Goal: Task Accomplishment & Management: Use online tool/utility

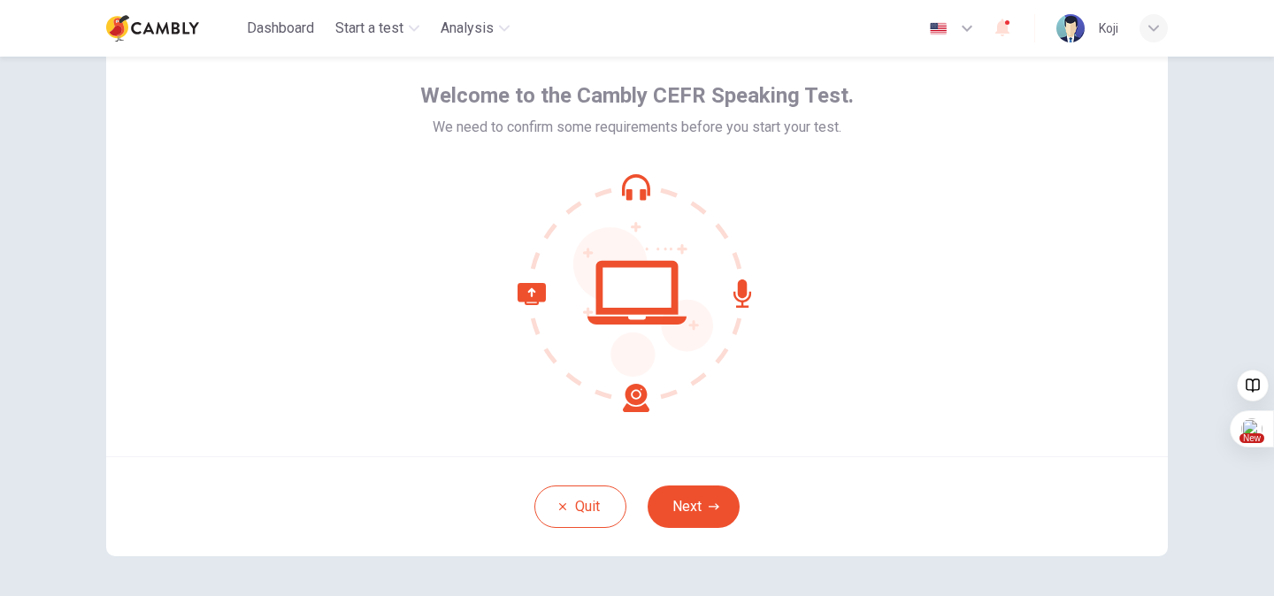
scroll to position [74, 0]
click at [688, 511] on button "Next" at bounding box center [694, 507] width 92 height 42
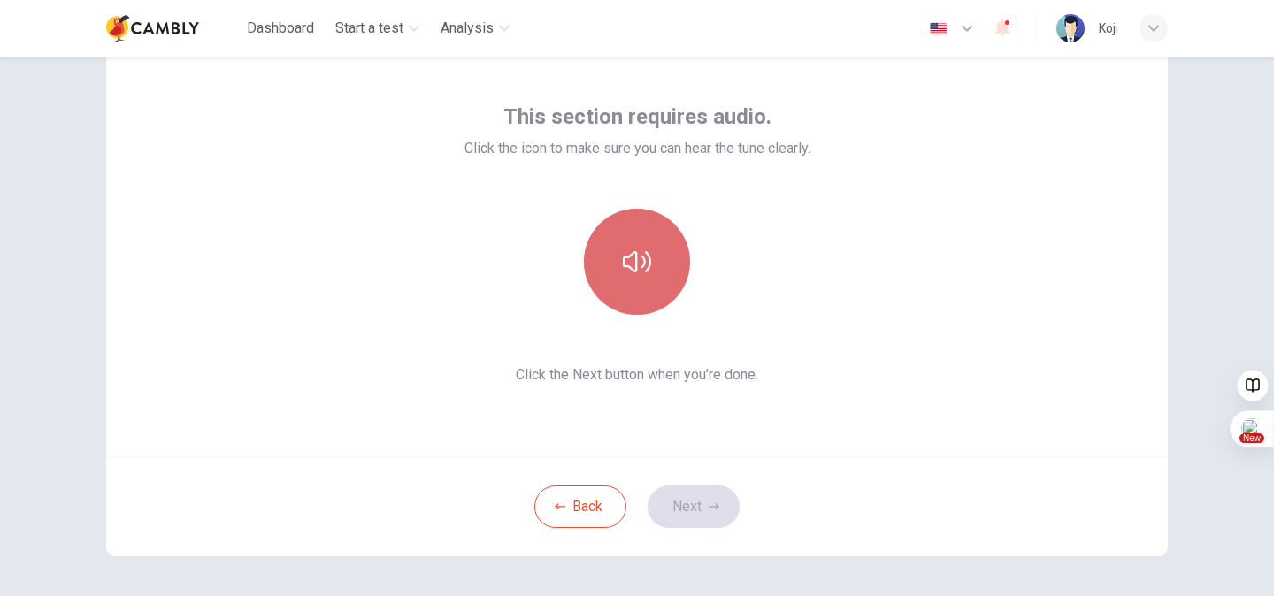
click at [632, 272] on icon "button" at bounding box center [637, 262] width 28 height 28
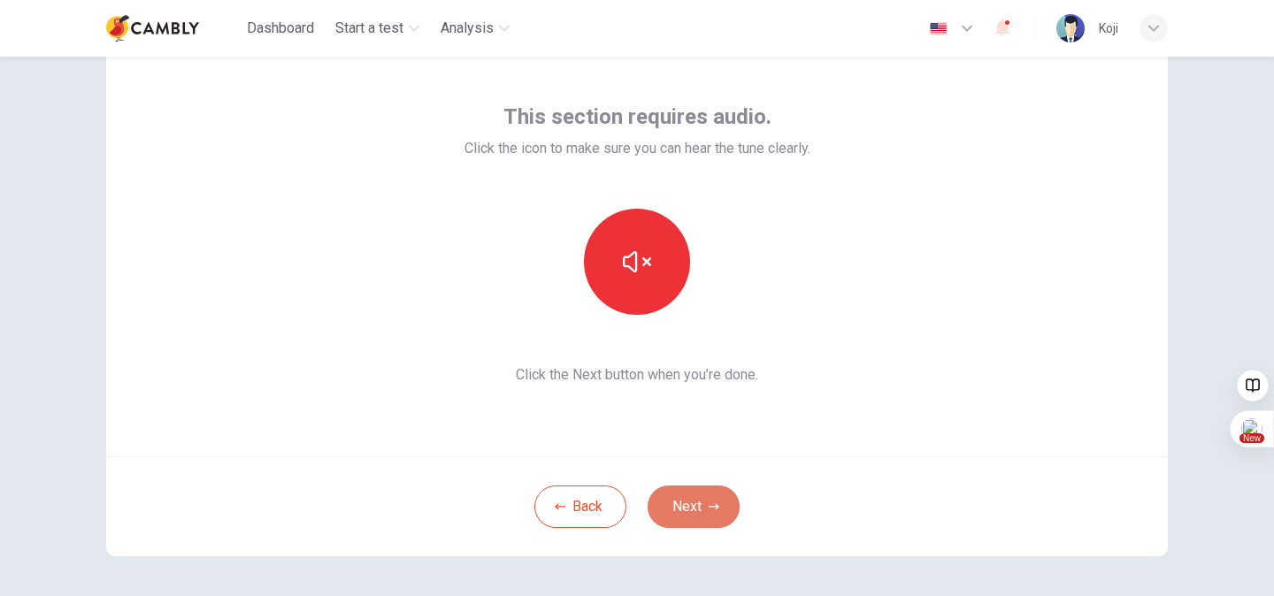
click at [721, 514] on button "Next" at bounding box center [694, 507] width 92 height 42
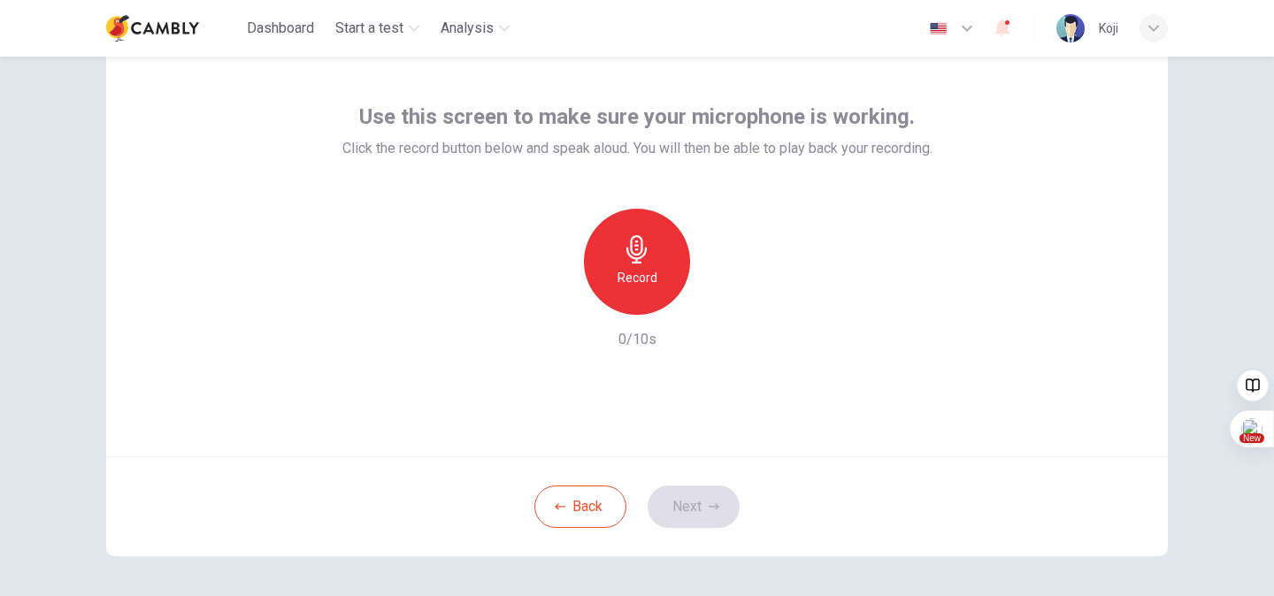
click at [625, 278] on h6 "Record" at bounding box center [638, 277] width 40 height 21
click at [715, 305] on icon "button" at bounding box center [719, 301] width 18 height 18
click at [702, 504] on button "Next" at bounding box center [694, 507] width 92 height 42
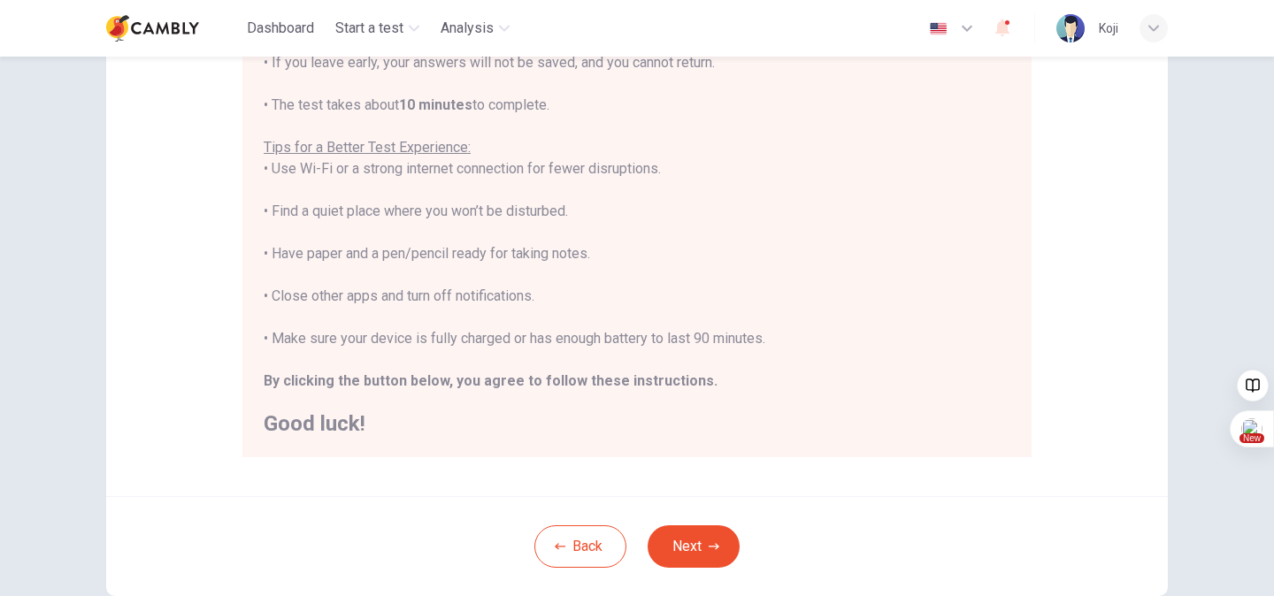
scroll to position [273, 0]
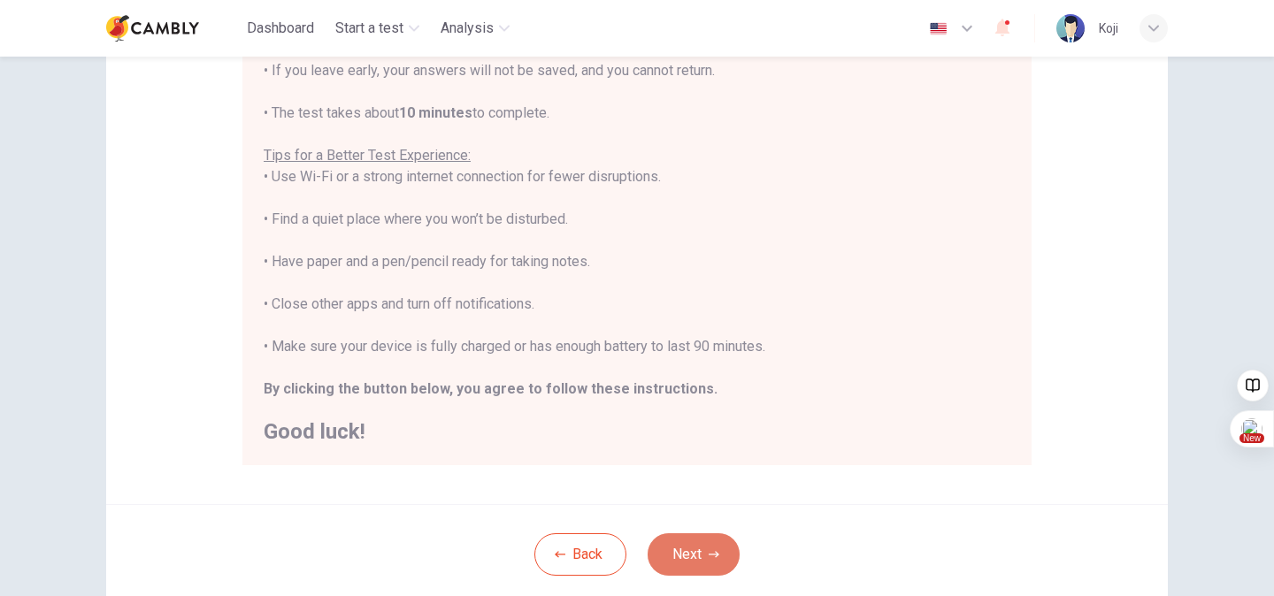
click at [709, 557] on icon "button" at bounding box center [714, 555] width 11 height 11
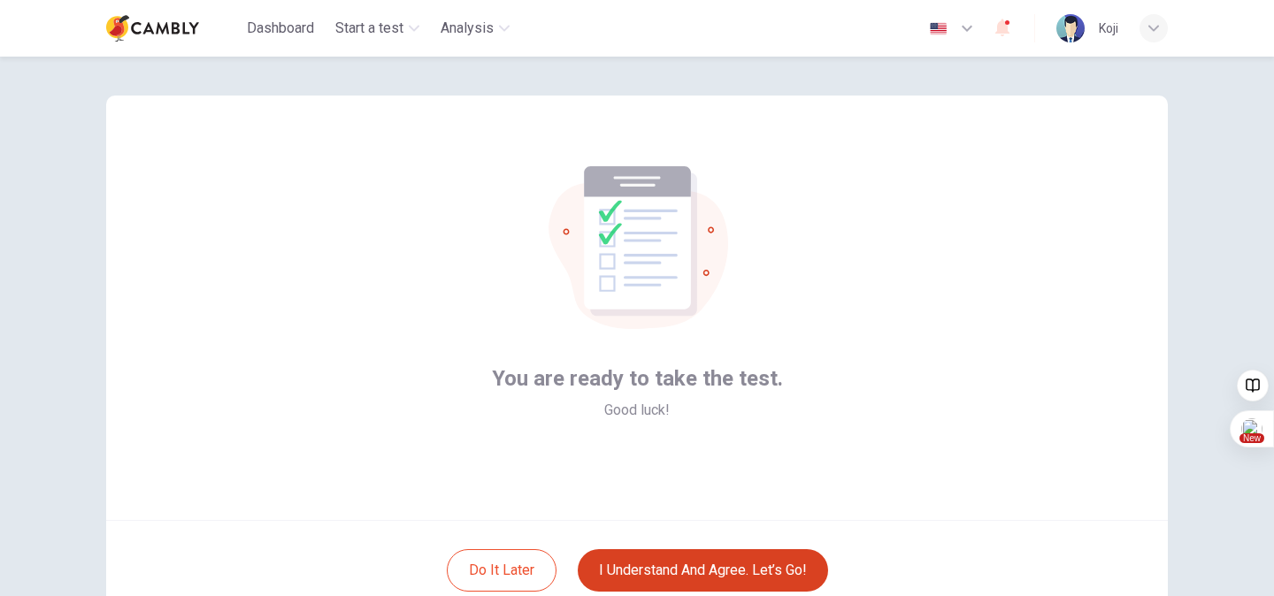
scroll to position [14, 0]
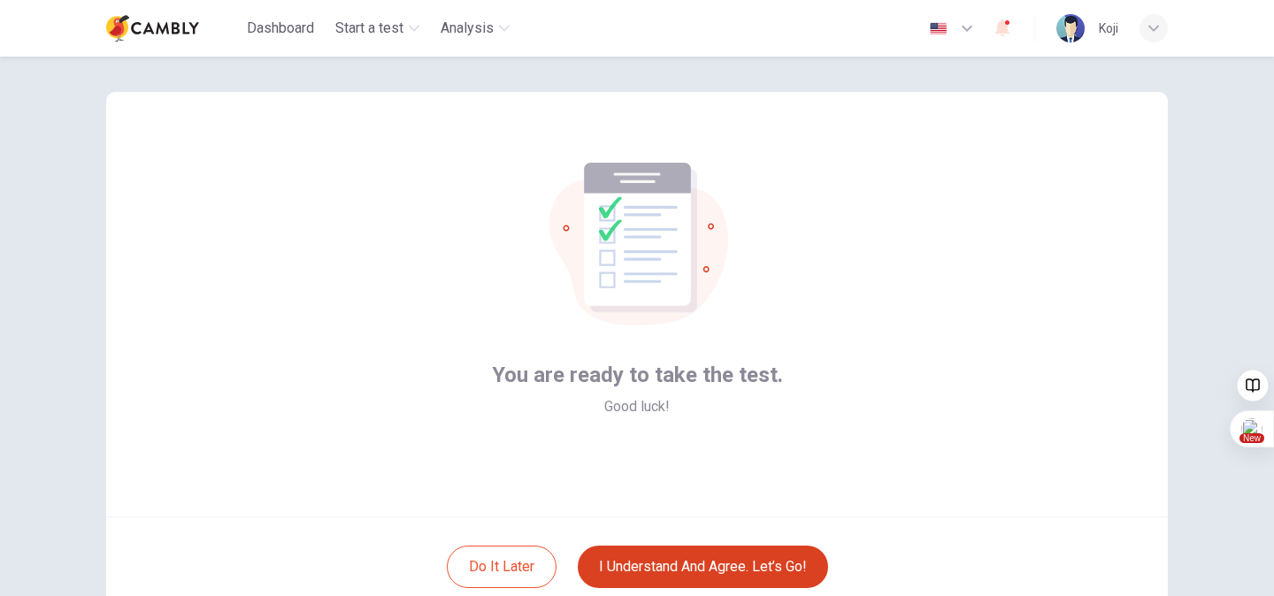
click at [757, 564] on button "I understand and agree. Let’s go!" at bounding box center [703, 567] width 250 height 42
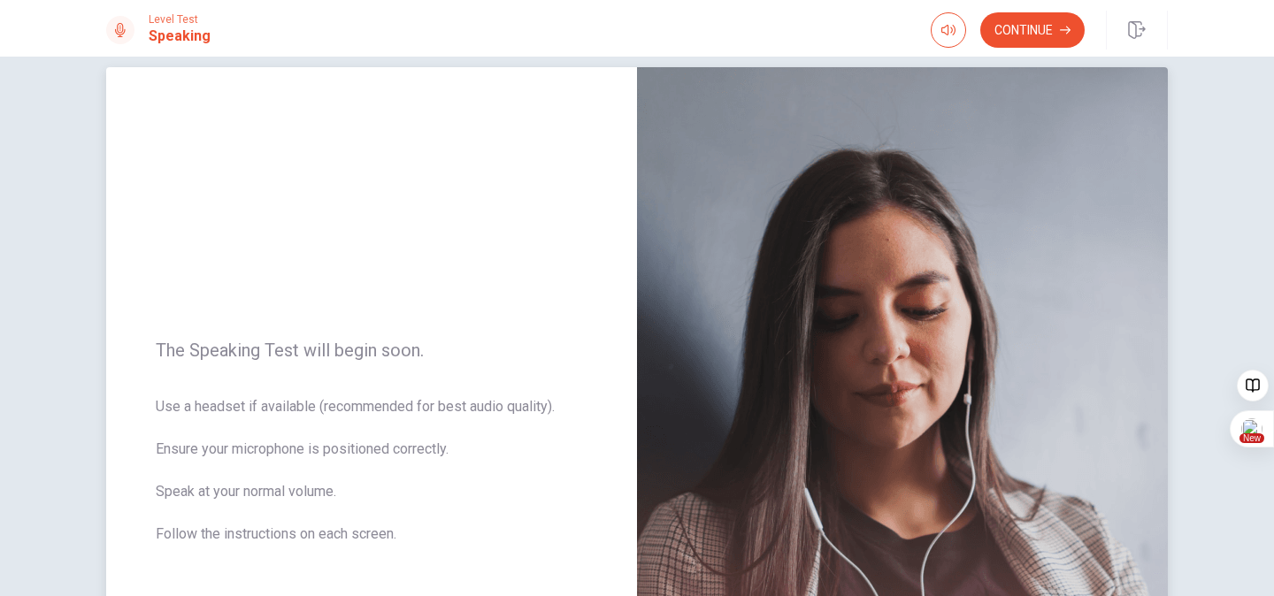
scroll to position [26, 0]
click at [1059, 31] on button "Continue" at bounding box center [1032, 29] width 104 height 35
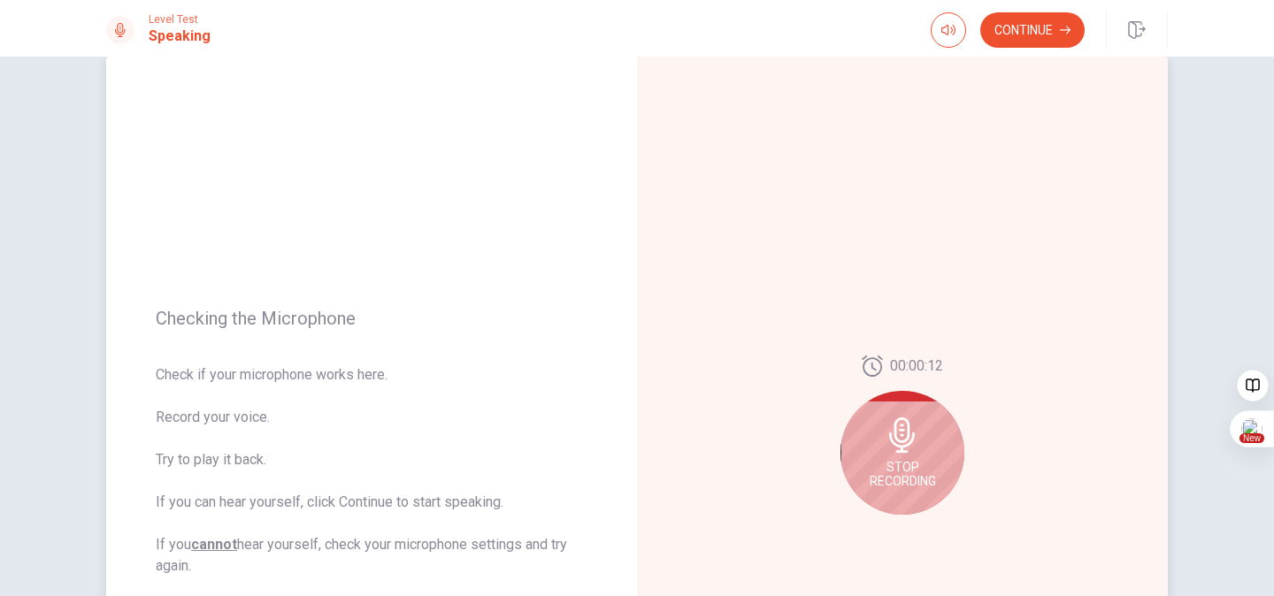
scroll to position [36, 0]
click at [931, 463] on span "Stop Recording" at bounding box center [903, 473] width 66 height 28
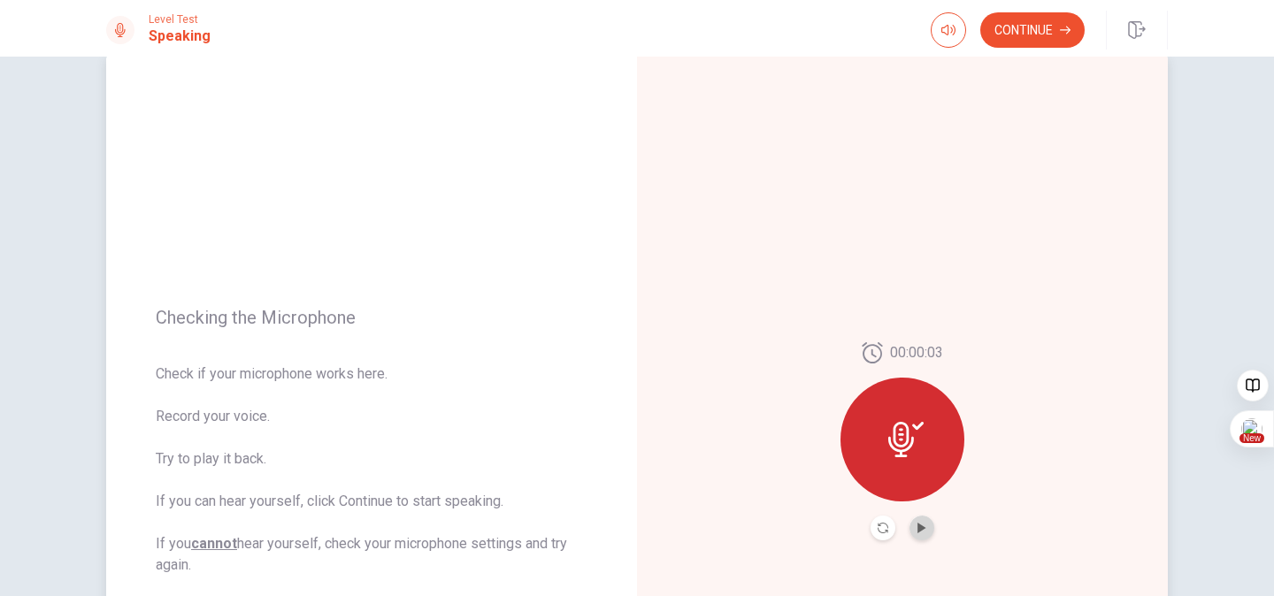
click at [925, 526] on button "Play Audio" at bounding box center [922, 528] width 25 height 25
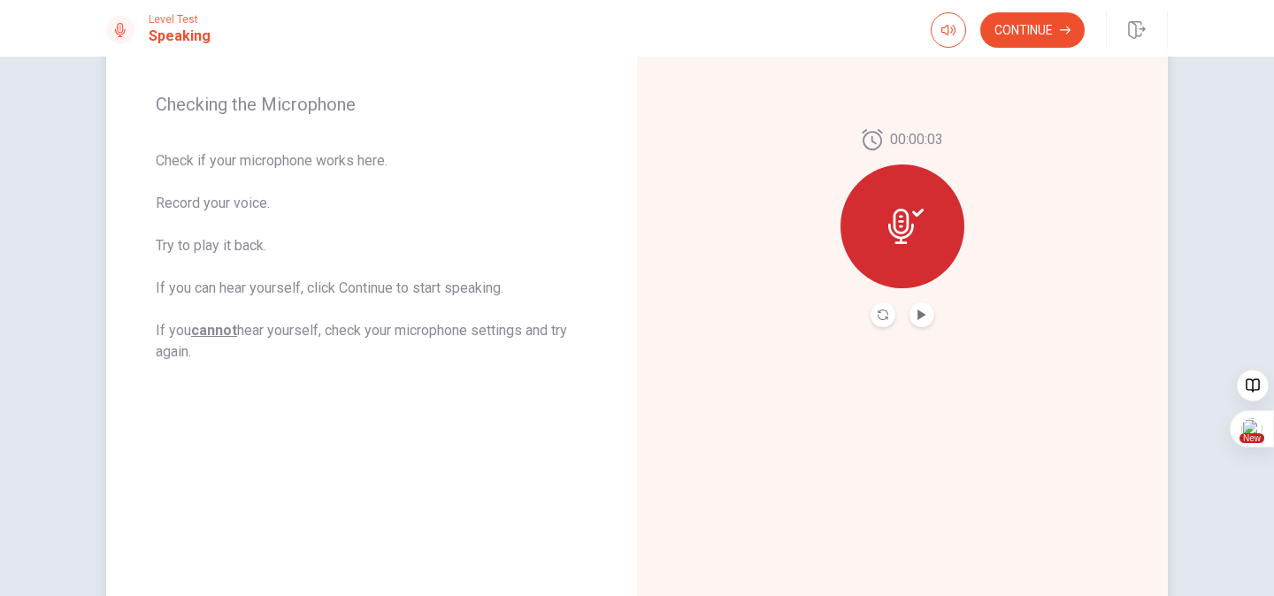
scroll to position [152, 0]
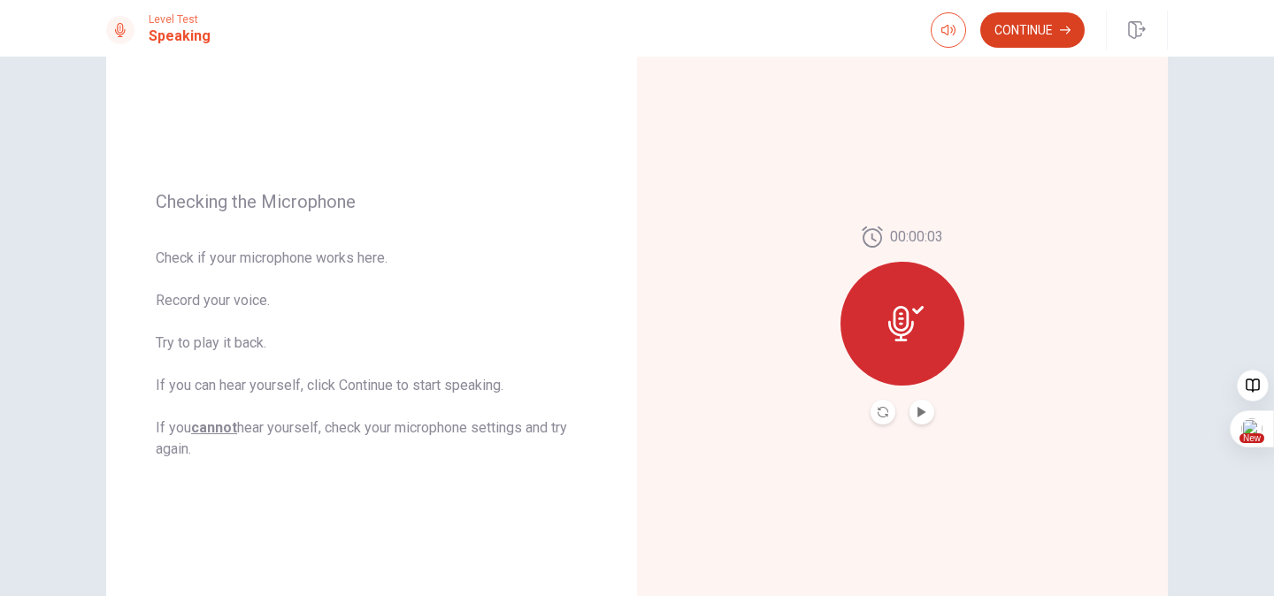
click at [1045, 20] on button "Continue" at bounding box center [1032, 29] width 104 height 35
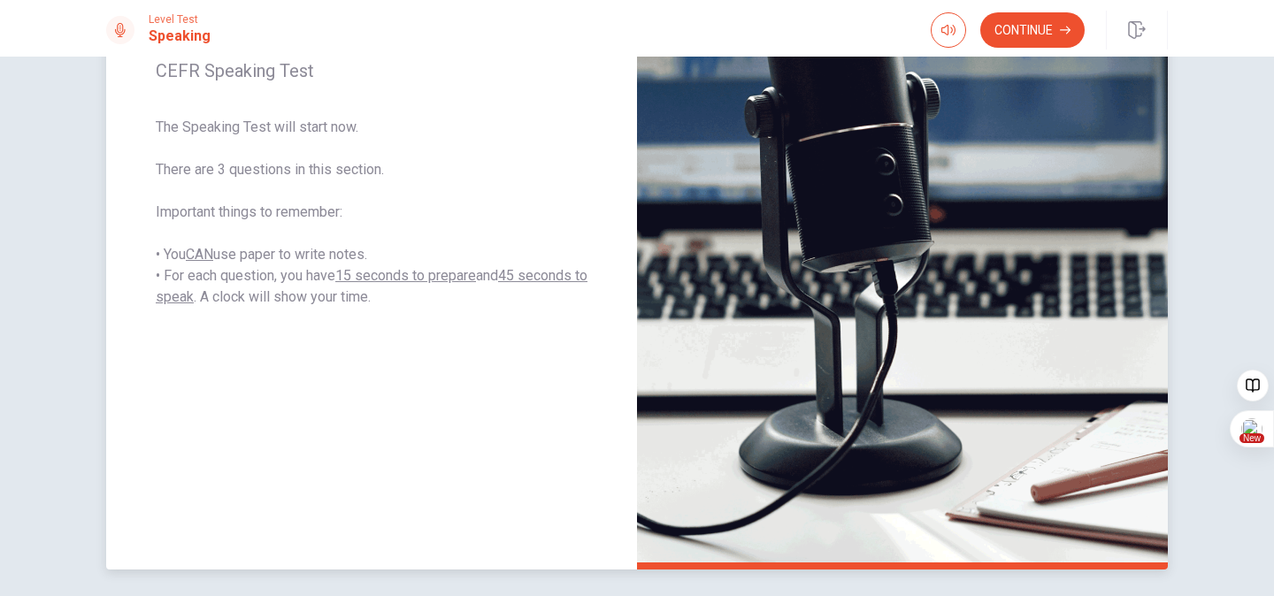
scroll to position [113, 0]
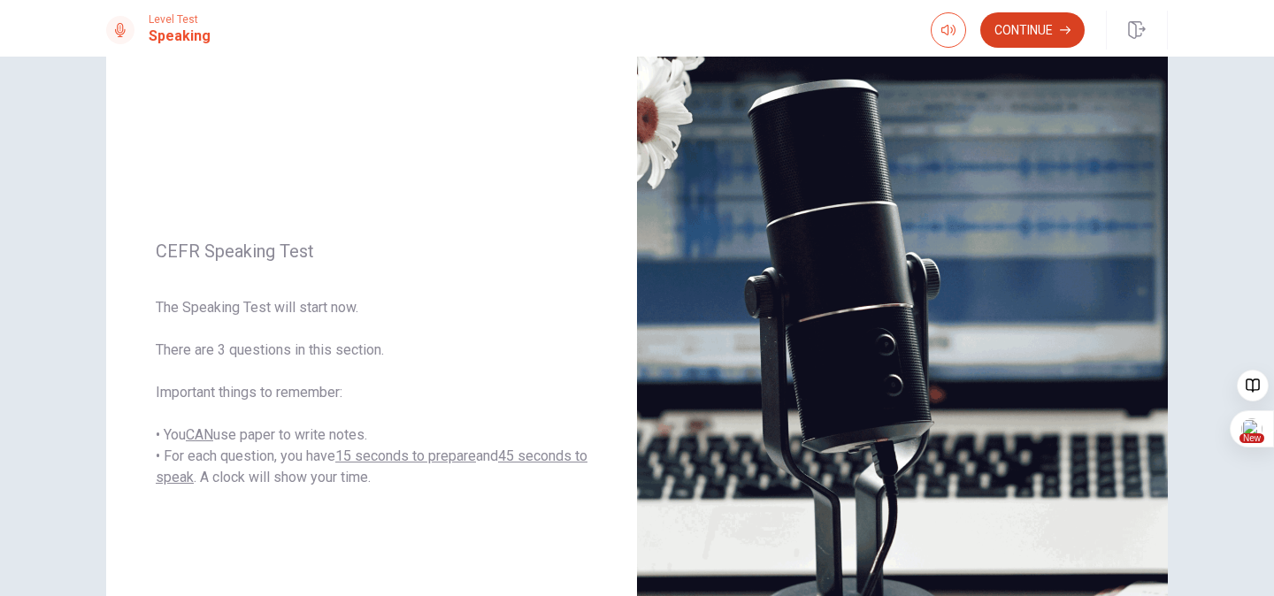
click at [1038, 39] on button "Continue" at bounding box center [1032, 29] width 104 height 35
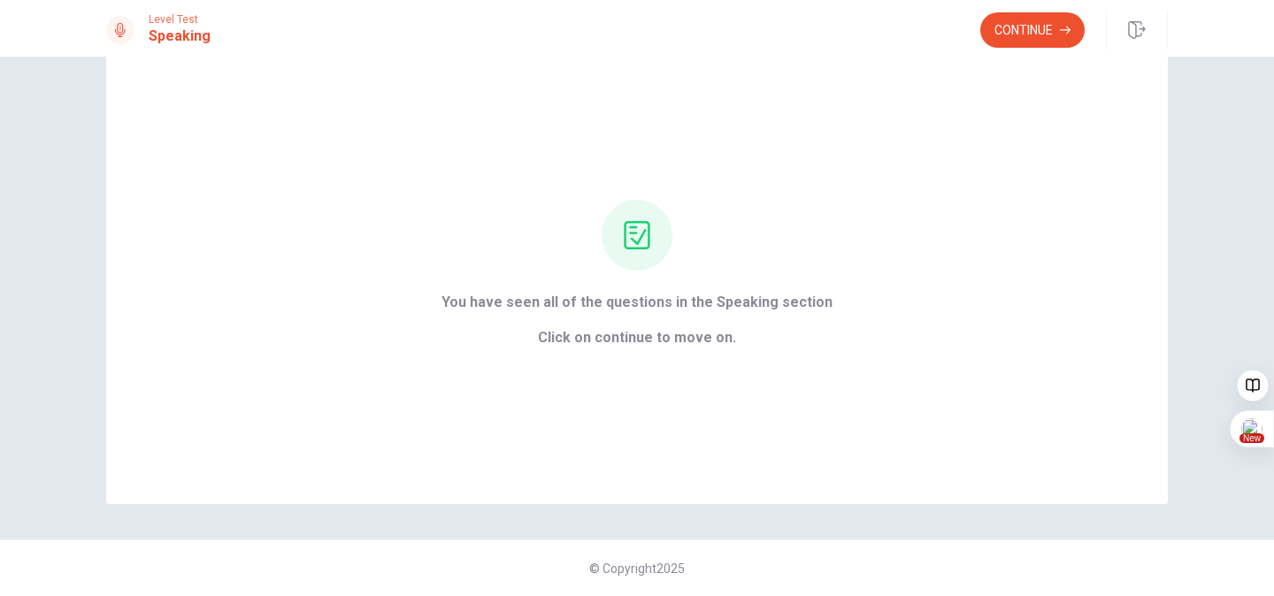
scroll to position [48, 0]
click at [1034, 37] on button "Continue" at bounding box center [1032, 29] width 104 height 35
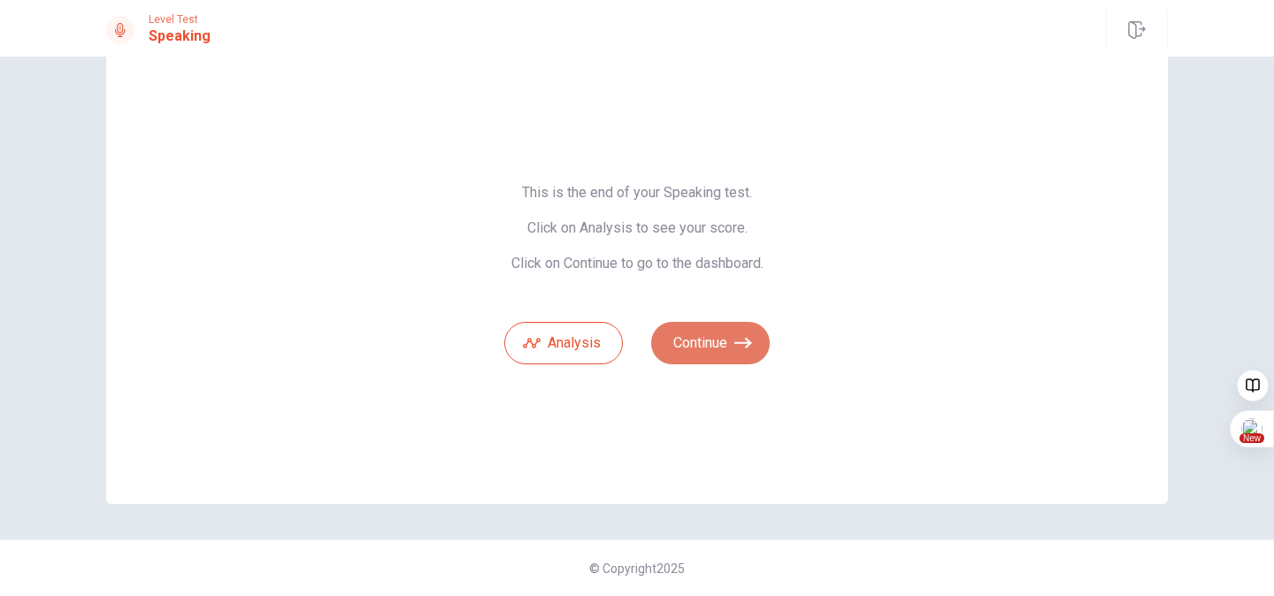
click at [741, 351] on icon "button" at bounding box center [743, 343] width 18 height 18
